Goal: Information Seeking & Learning: Learn about a topic

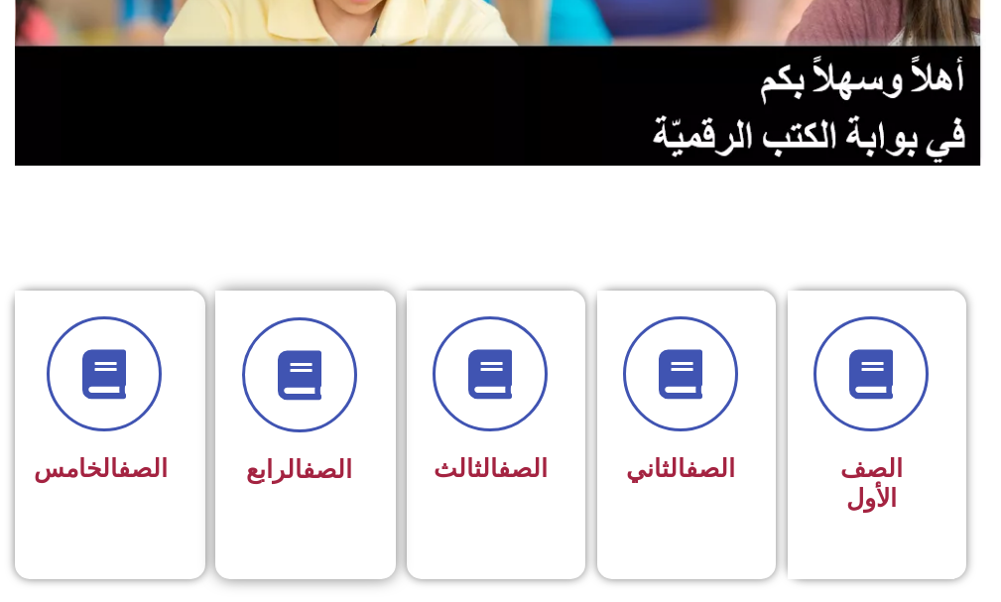
scroll to position [298, 0]
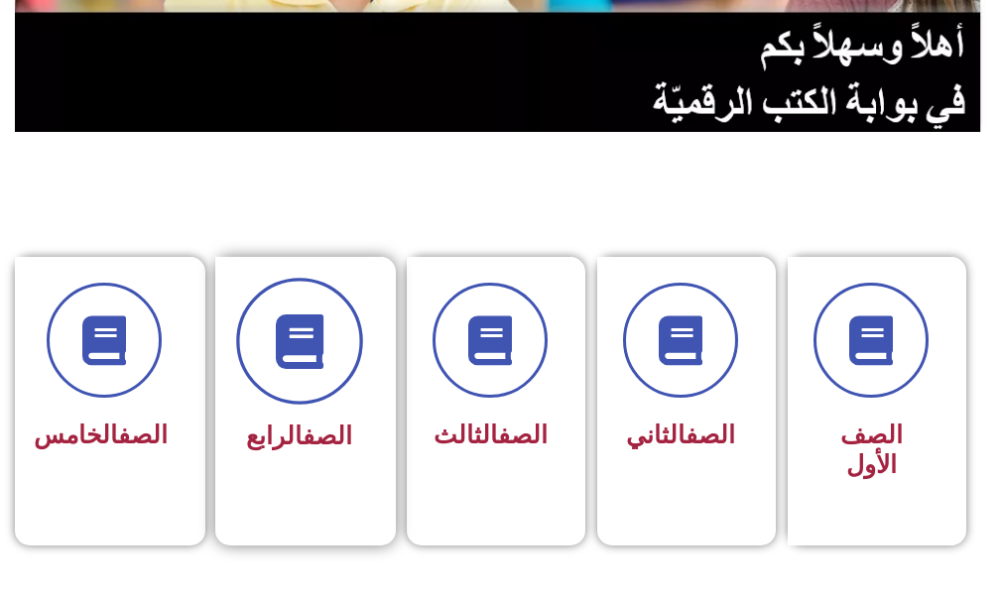
click at [309, 322] on icon at bounding box center [299, 342] width 55 height 55
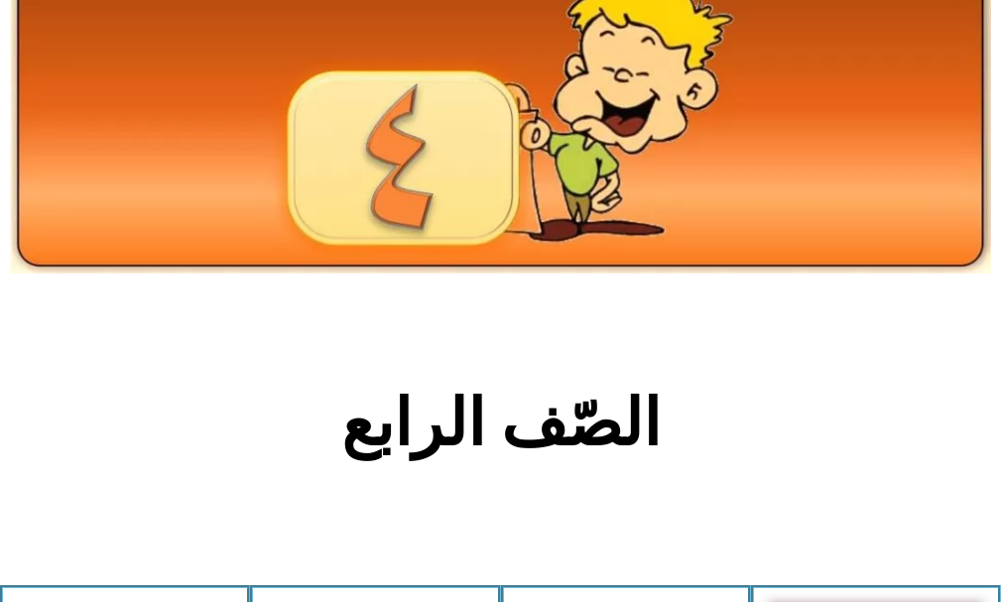
scroll to position [496, 0]
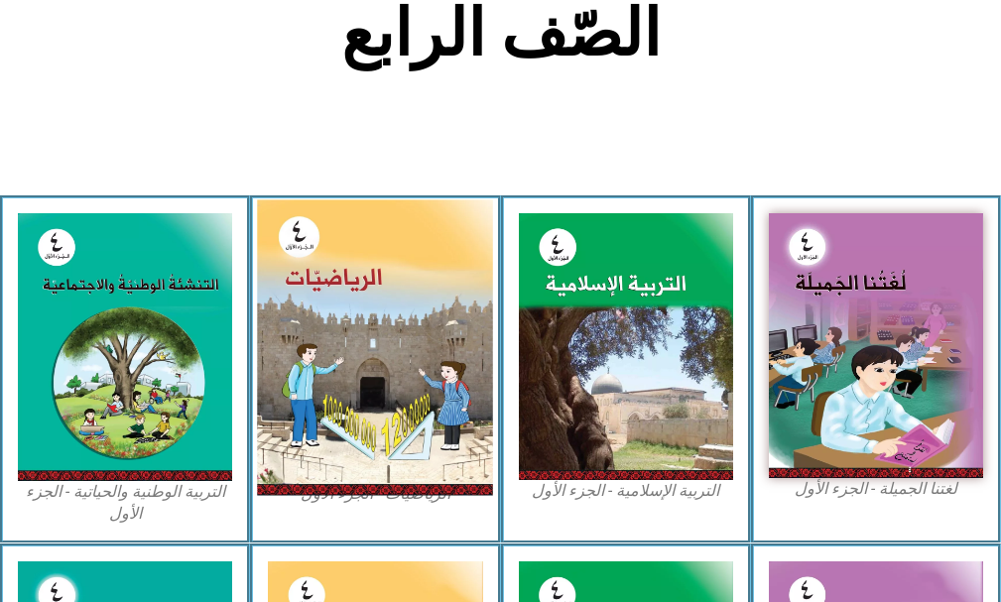
click at [336, 332] on img at bounding box center [375, 348] width 236 height 296
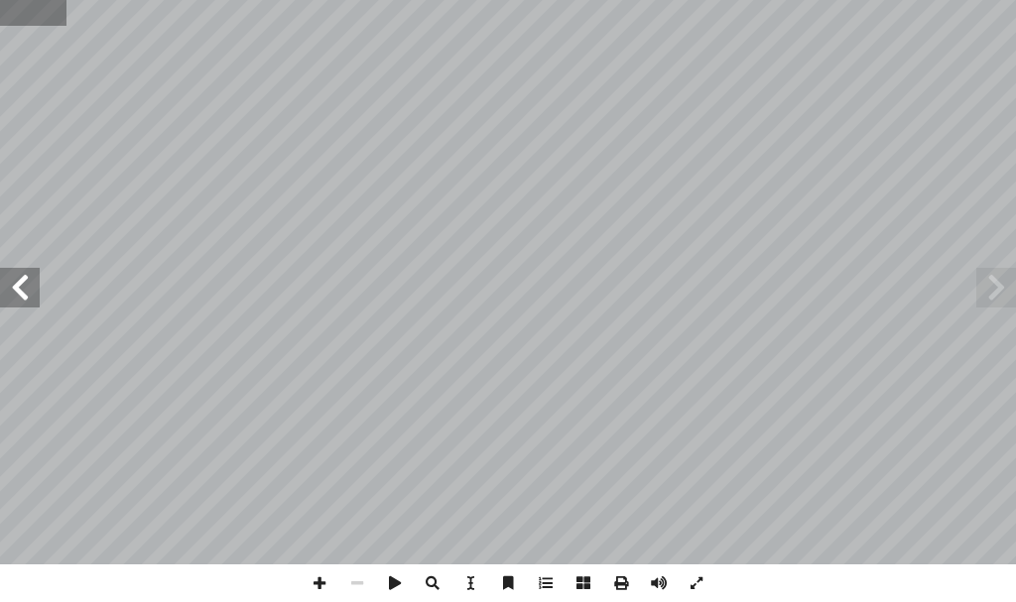
click at [44, 15] on input "text" at bounding box center [33, 13] width 66 height 26
type input "**"
click at [315, 582] on span at bounding box center [320, 584] width 38 height 38
click at [323, 579] on span at bounding box center [320, 584] width 38 height 38
